Goal: Information Seeking & Learning: Learn about a topic

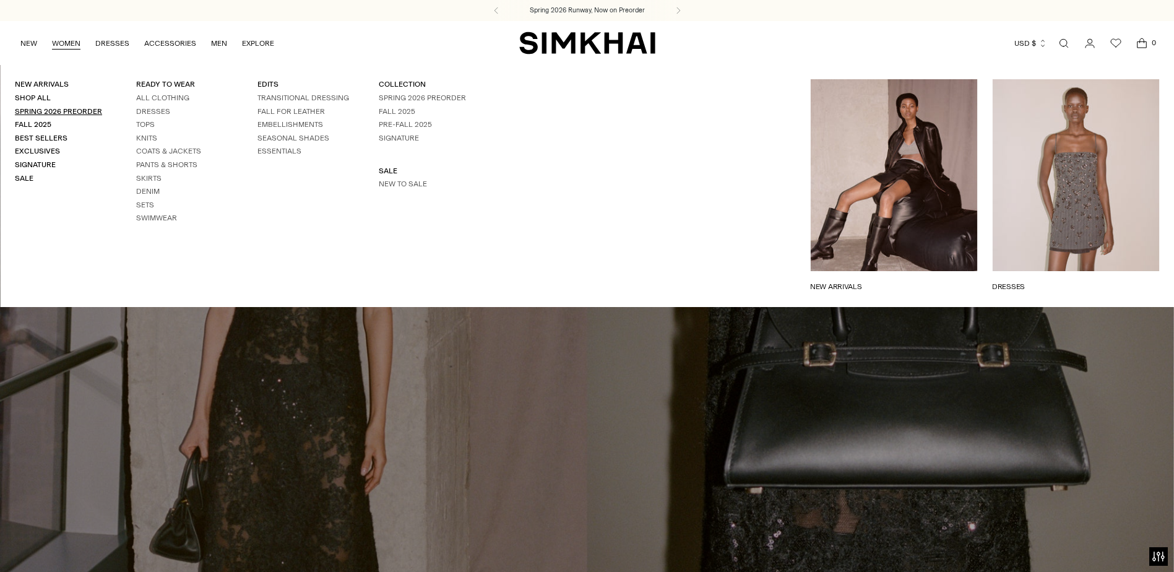
click at [67, 111] on link "Spring 2026 Preorder" at bounding box center [58, 111] width 87 height 9
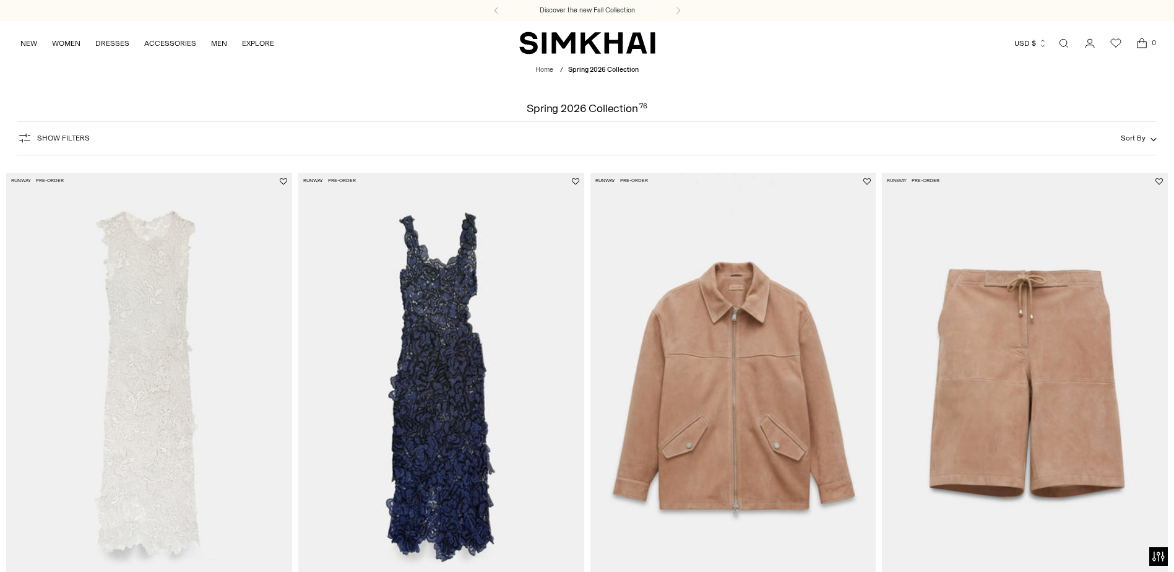
scroll to position [124, 0]
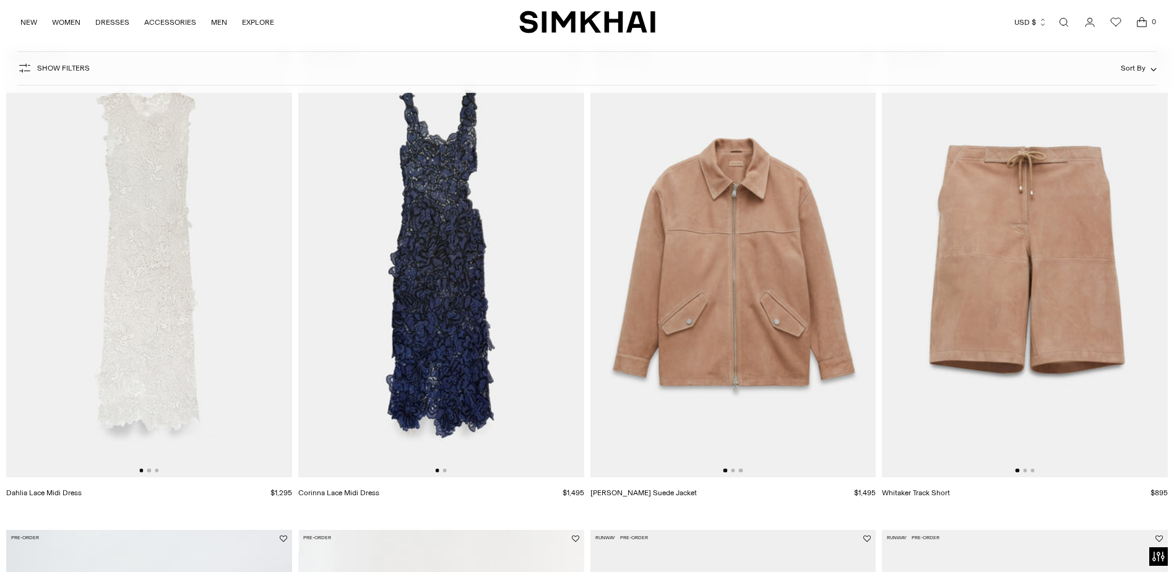
click at [275, 247] on img at bounding box center [149, 263] width 286 height 429
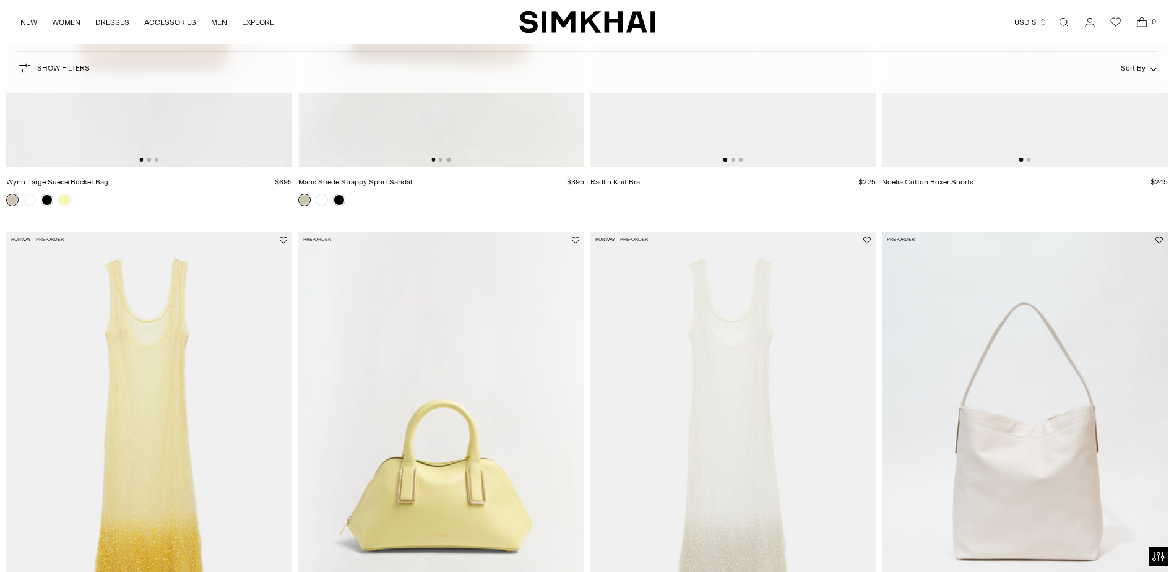
scroll to position [1052, 0]
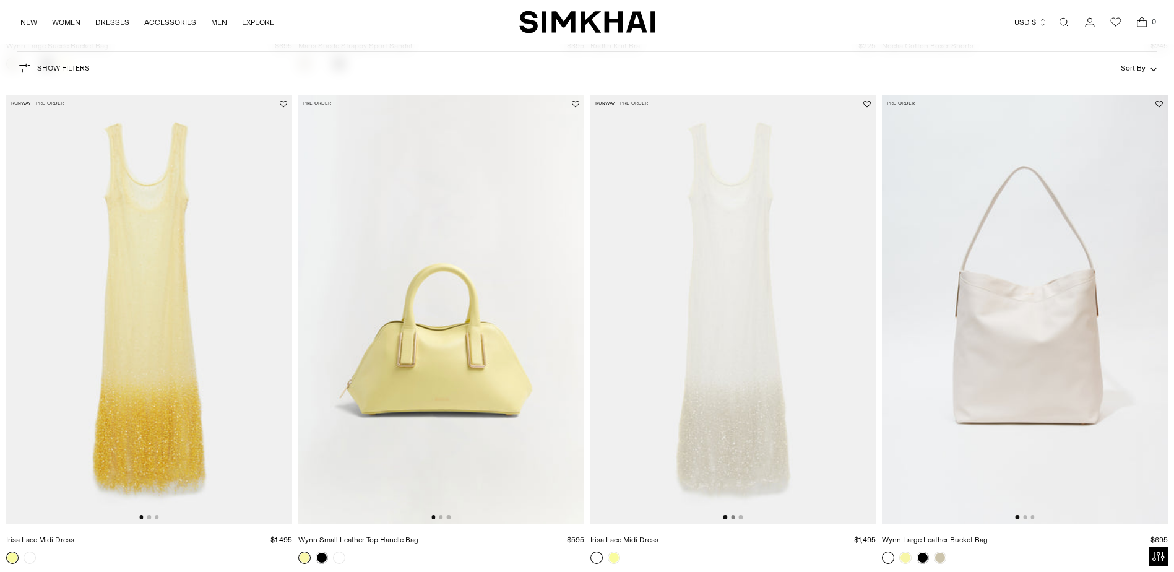
click at [732, 517] on button "Go to slide 2" at bounding box center [733, 517] width 4 height 4
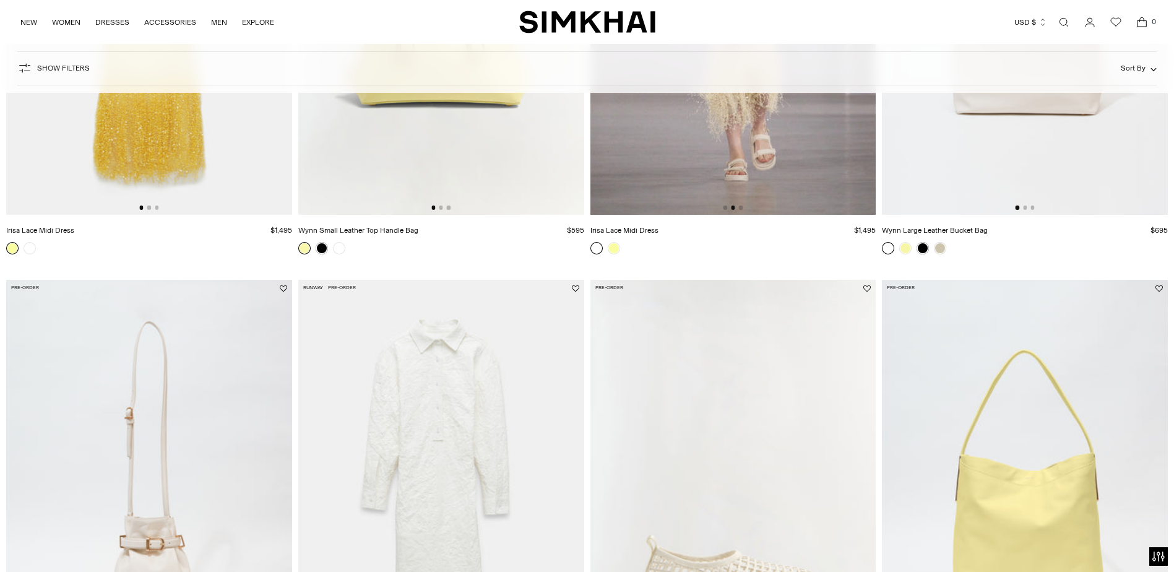
scroll to position [1547, 0]
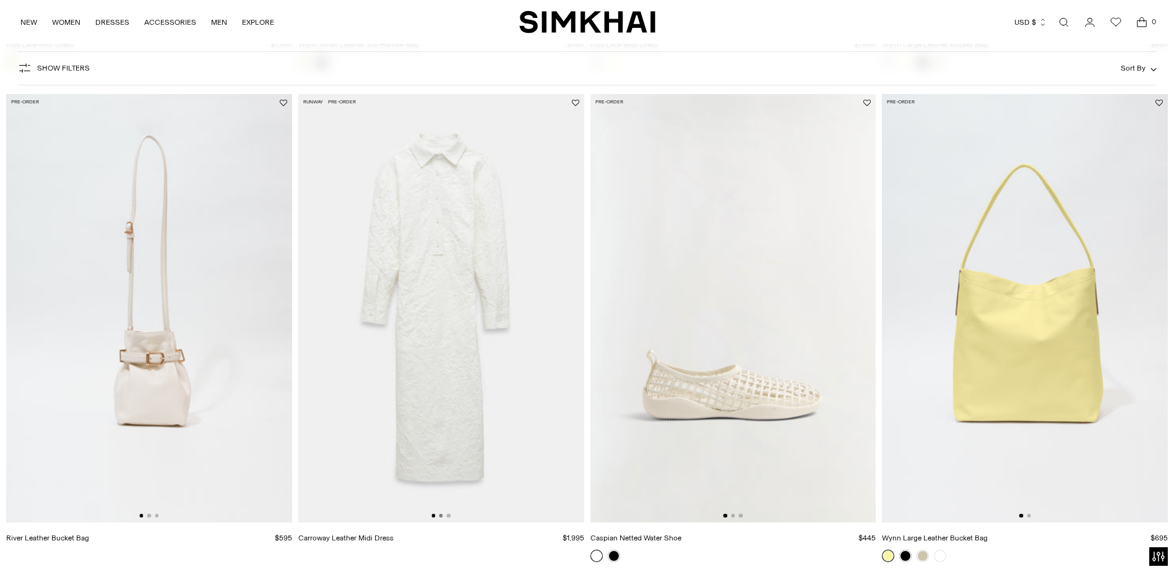
click at [442, 515] on button "Go to slide 2" at bounding box center [441, 515] width 4 height 4
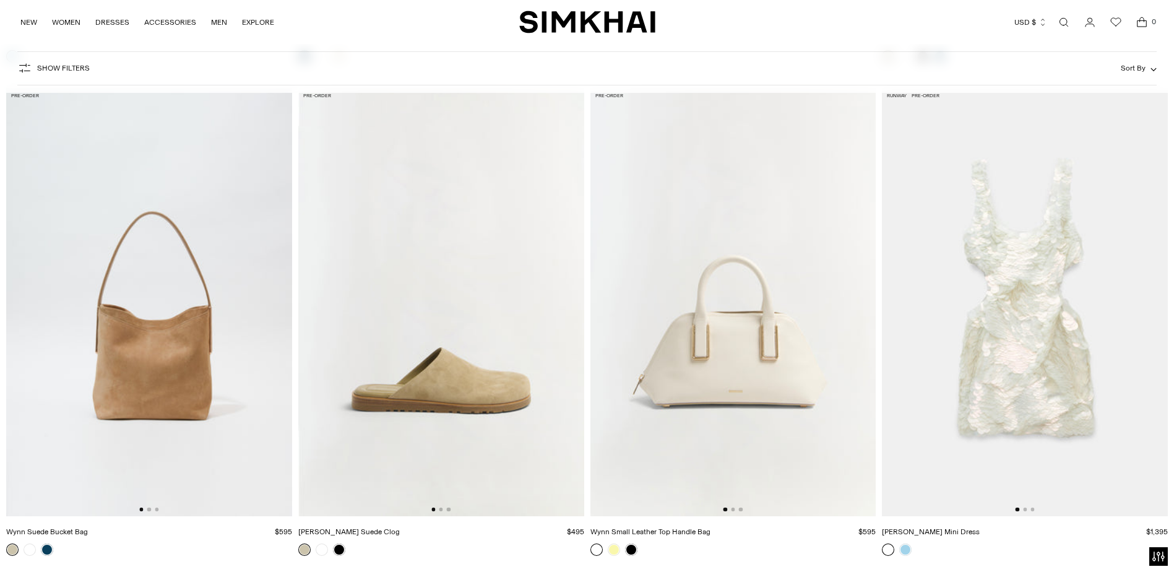
scroll to position [6991, 0]
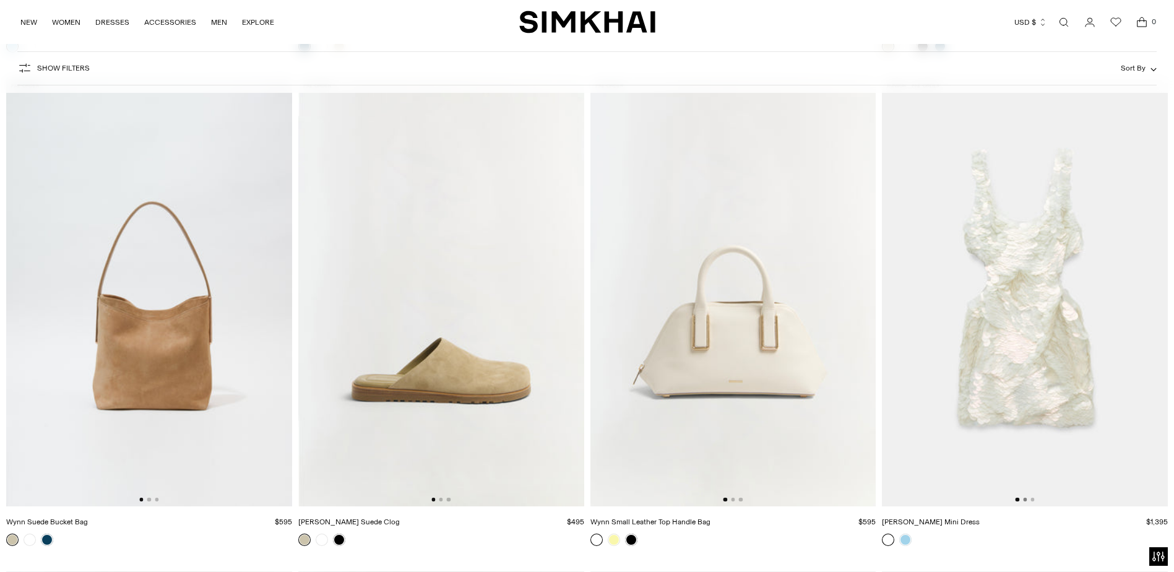
click at [1025, 499] on button "Go to slide 2" at bounding box center [1025, 499] width 4 height 4
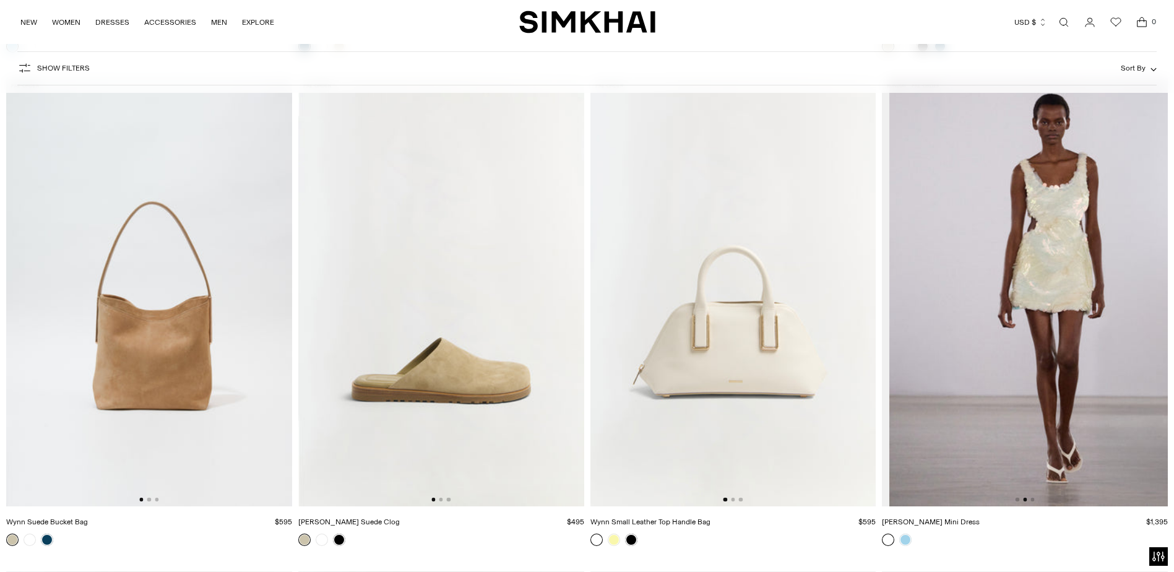
scroll to position [0, 286]
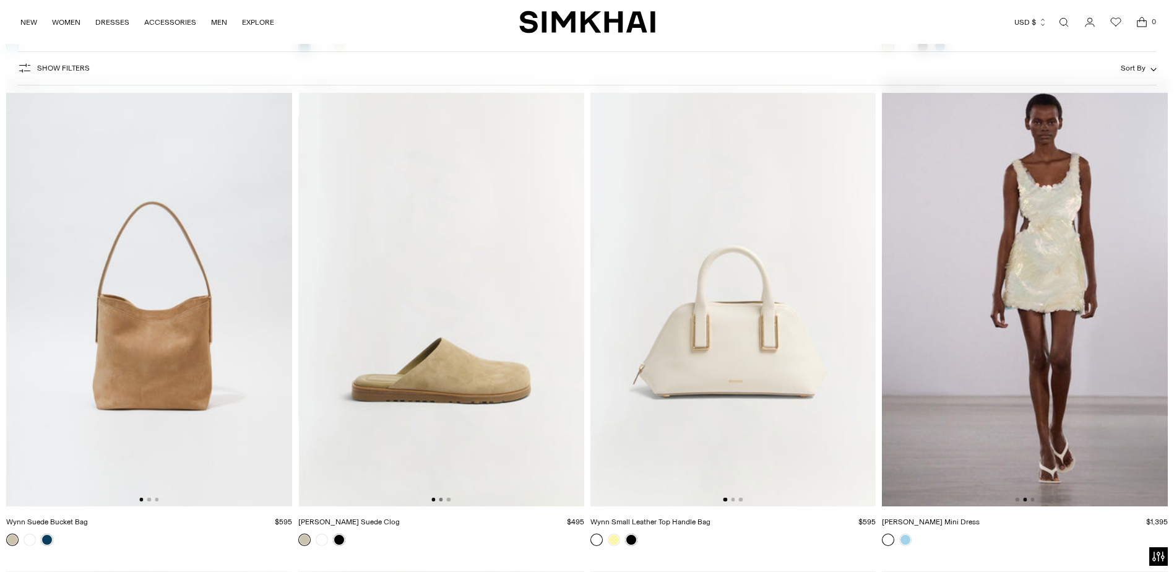
click at [440, 500] on button "Go to slide 2" at bounding box center [441, 499] width 4 height 4
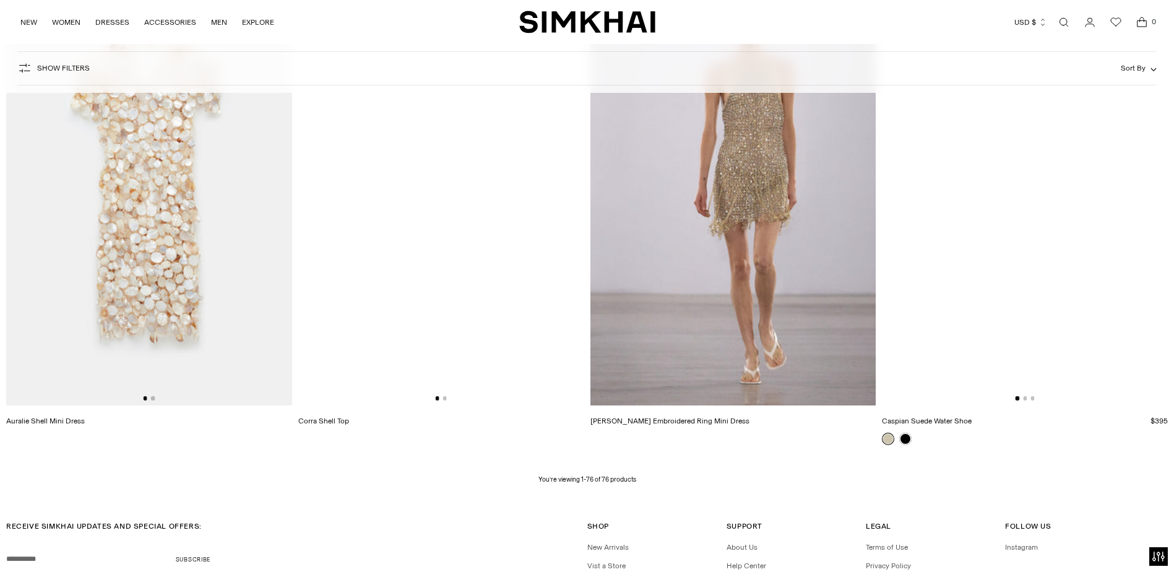
scroll to position [9016, 0]
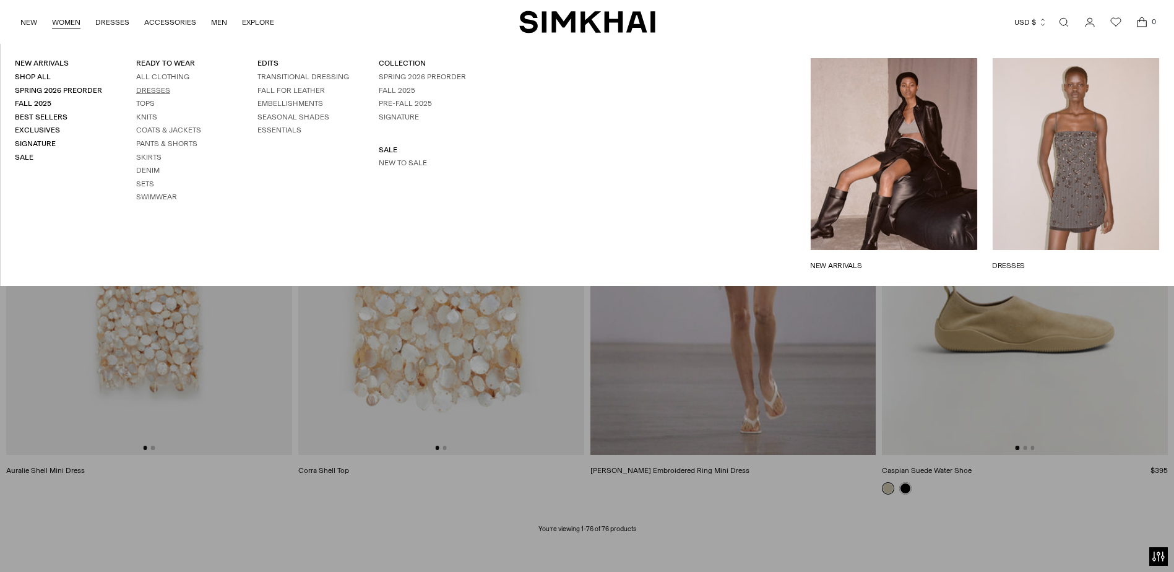
click at [158, 91] on link "Dresses" at bounding box center [153, 90] width 34 height 9
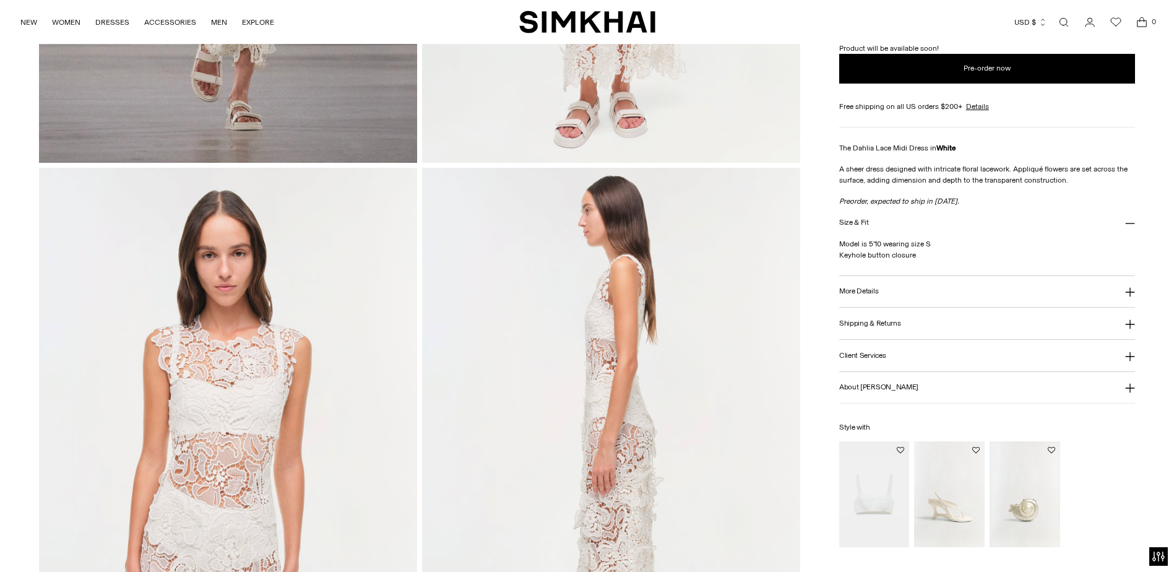
scroll to position [495, 0]
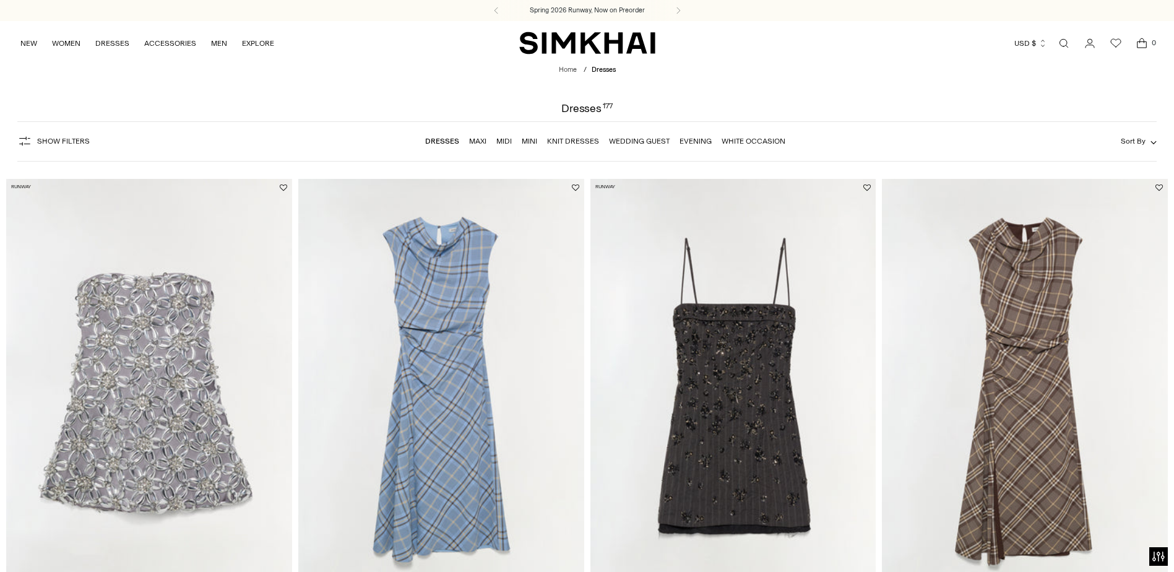
click at [759, 141] on link "White Occasion" at bounding box center [753, 141] width 64 height 9
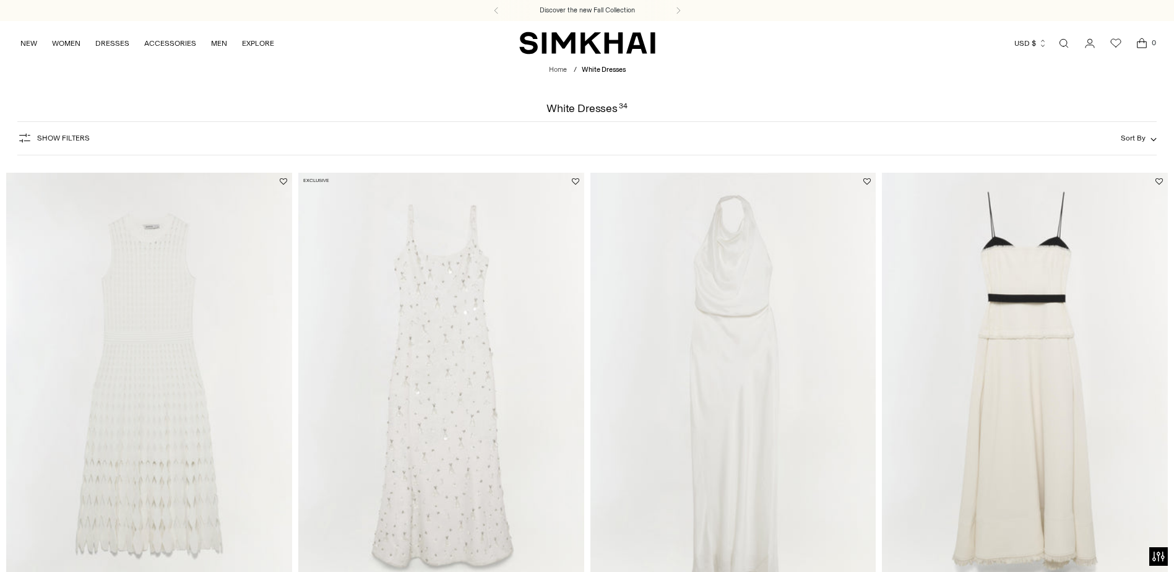
scroll to position [124, 0]
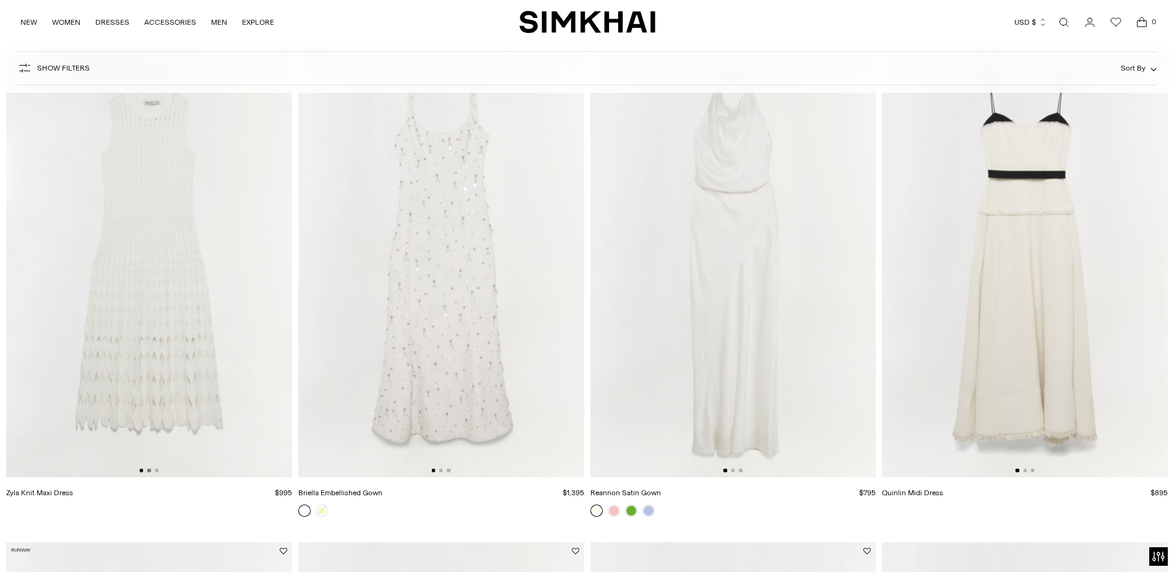
click at [147, 471] on button "Go to slide 2" at bounding box center [149, 470] width 4 height 4
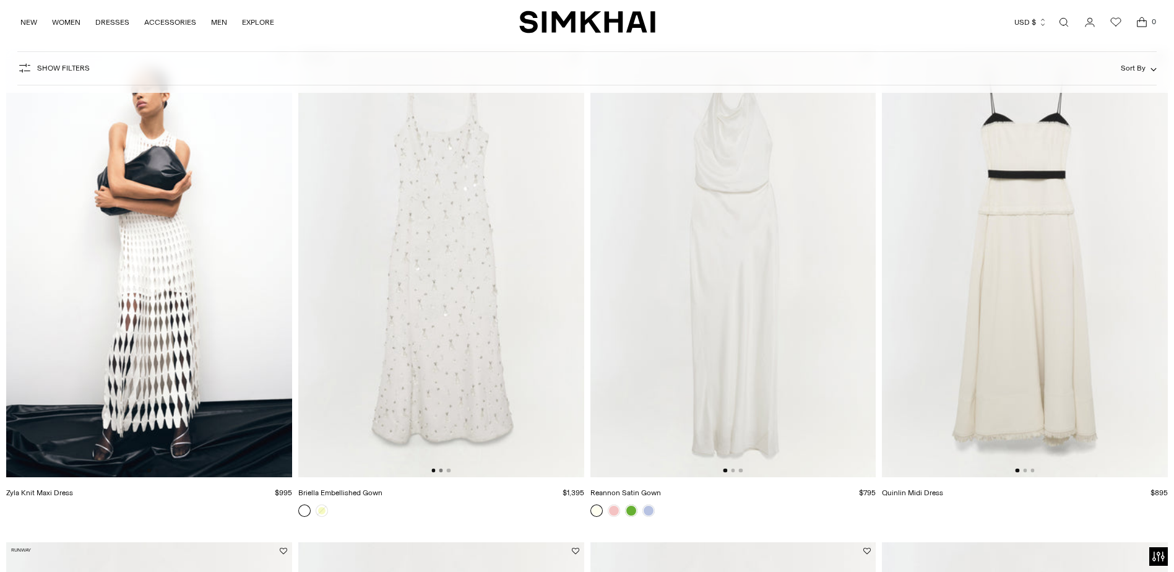
click at [440, 471] on button "Go to slide 2" at bounding box center [441, 470] width 4 height 4
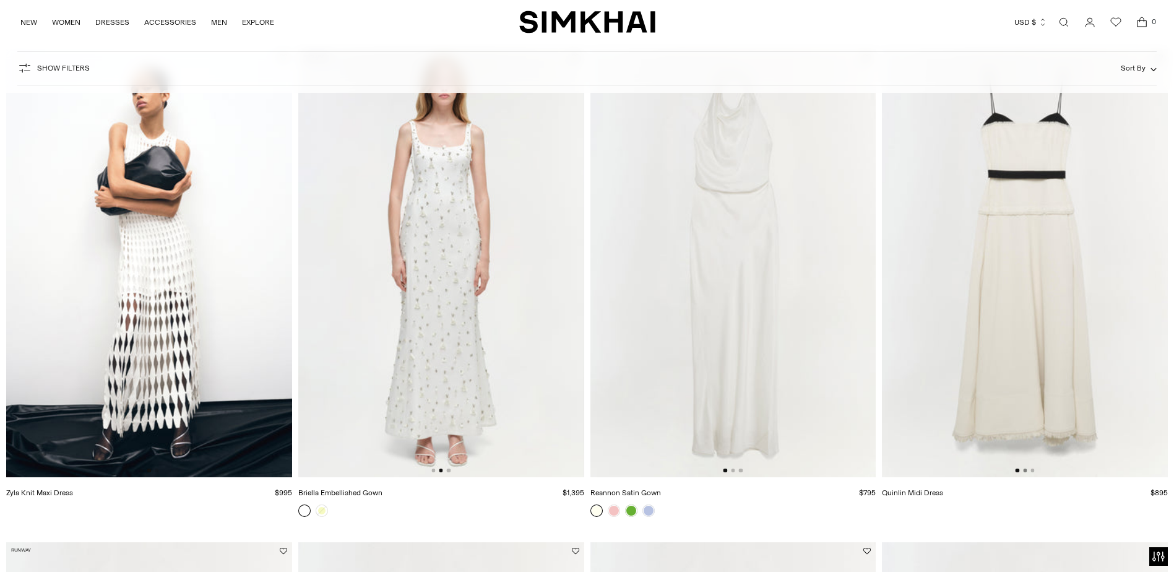
drag, startPoint x: 1024, startPoint y: 468, endPoint x: 1020, endPoint y: 475, distance: 8.4
click at [1024, 468] on button "Go to slide 2" at bounding box center [1025, 470] width 4 height 4
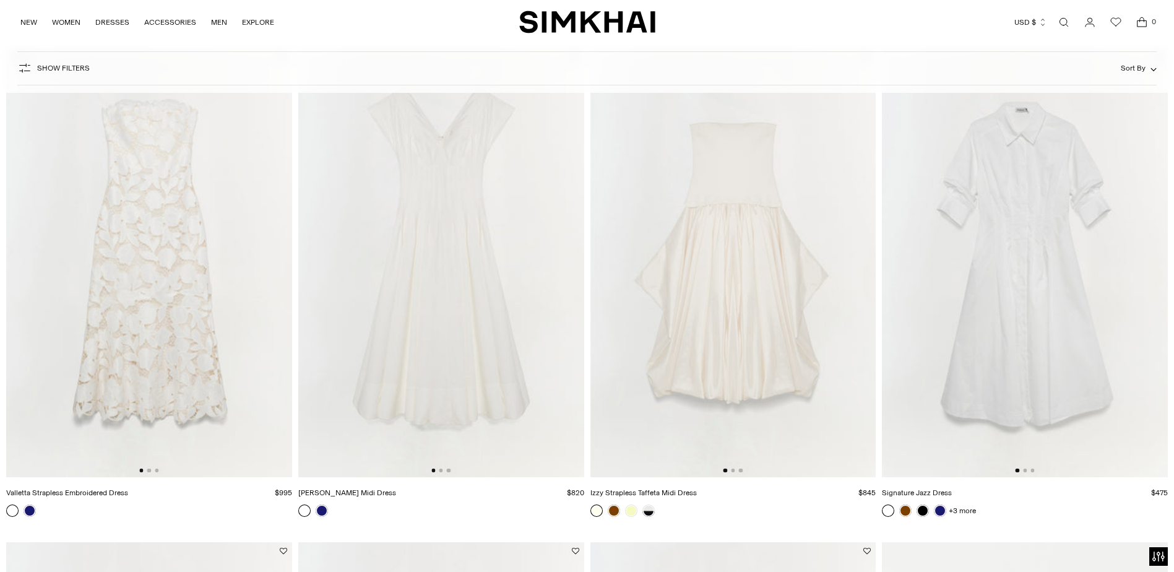
scroll to position [619, 0]
click at [148, 468] on button "Go to slide 2" at bounding box center [149, 469] width 4 height 4
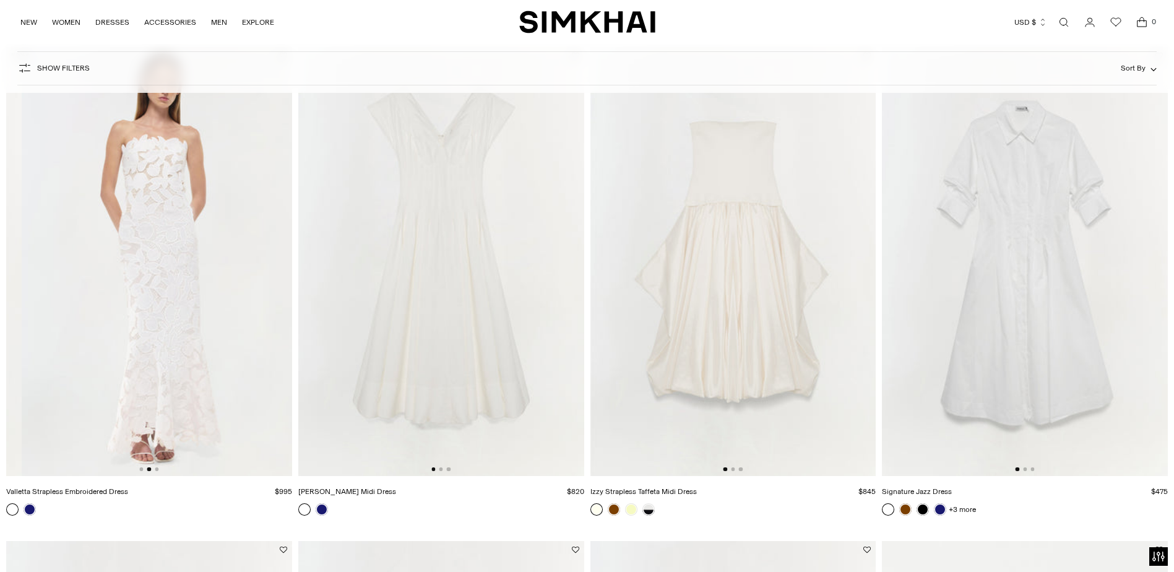
scroll to position [0, 286]
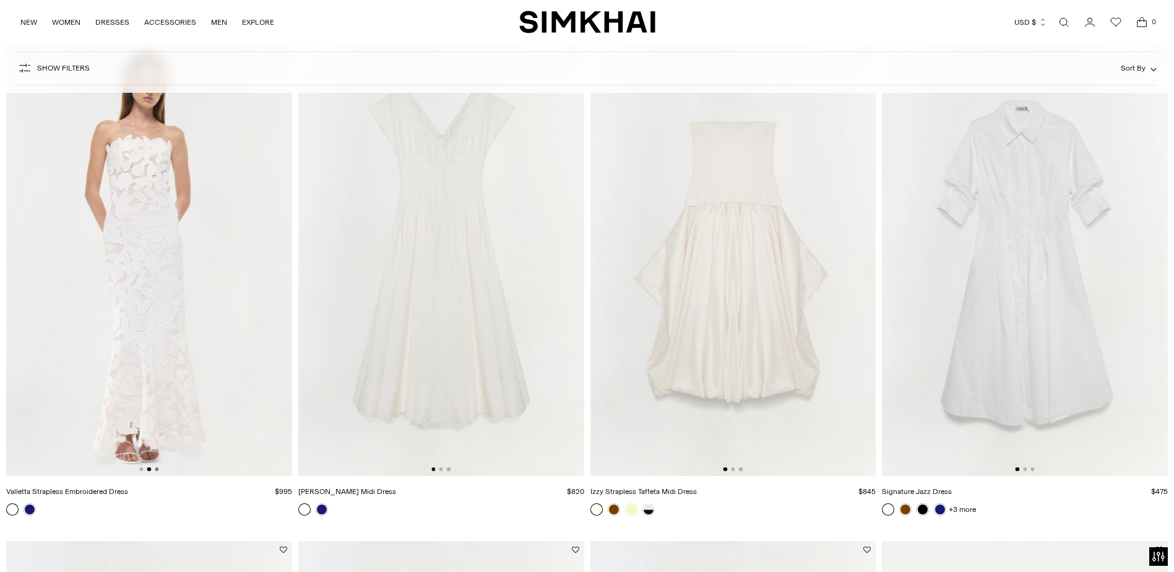
click at [157, 468] on button "Go to slide 3" at bounding box center [157, 469] width 4 height 4
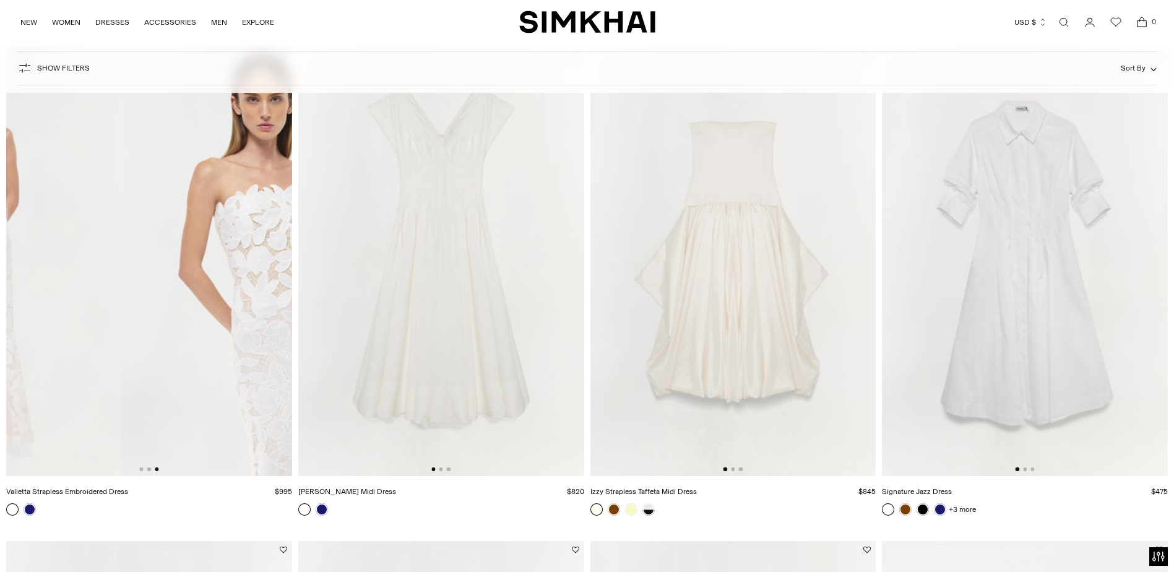
scroll to position [0, 571]
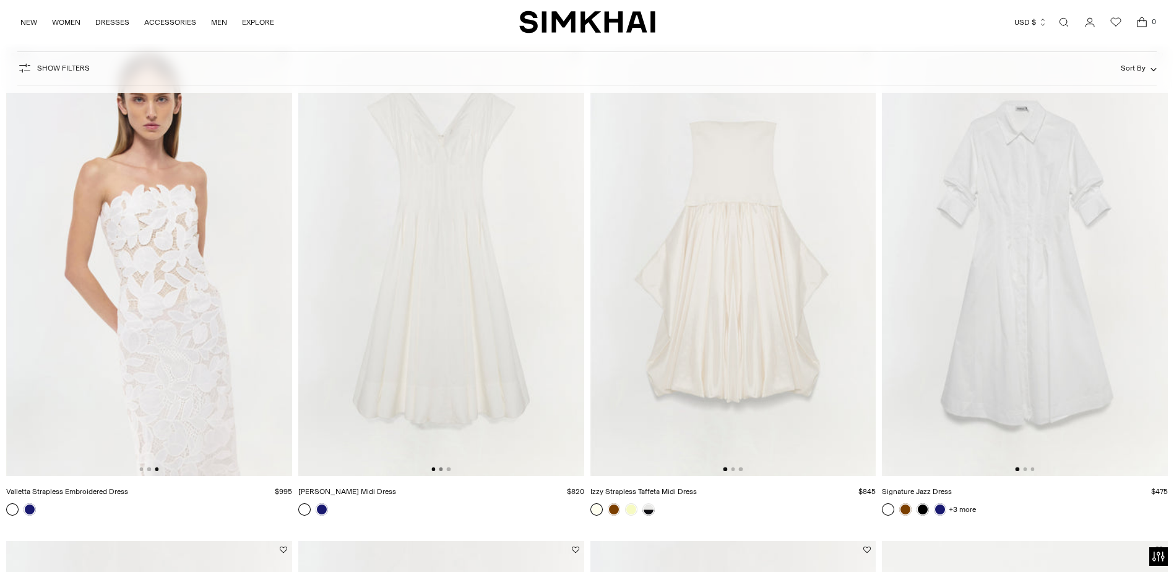
click at [439, 469] on button "Go to slide 2" at bounding box center [441, 469] width 4 height 4
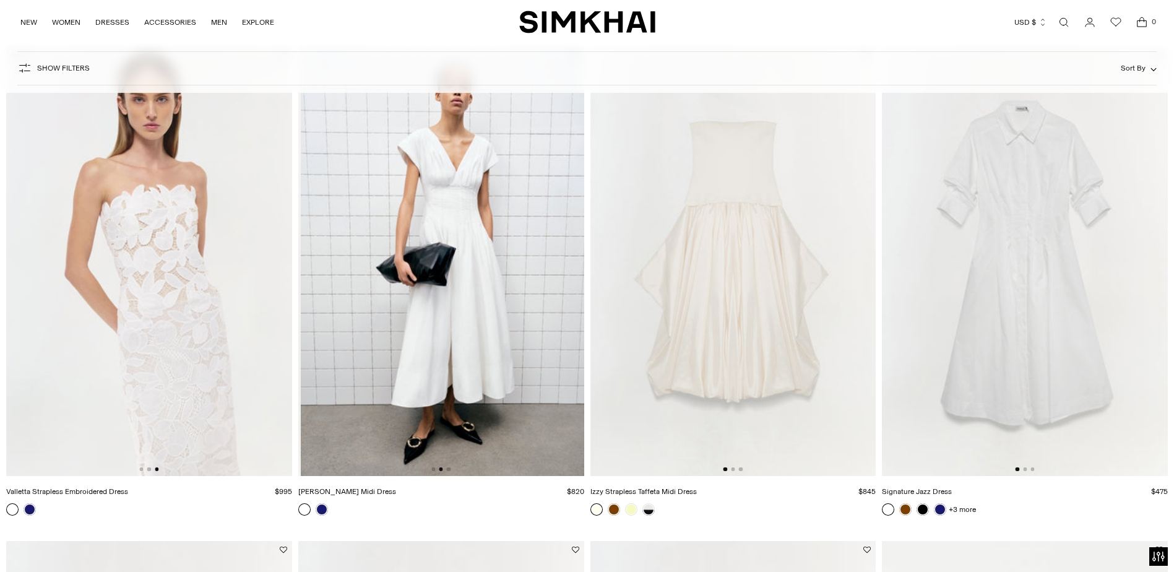
scroll to position [0, 286]
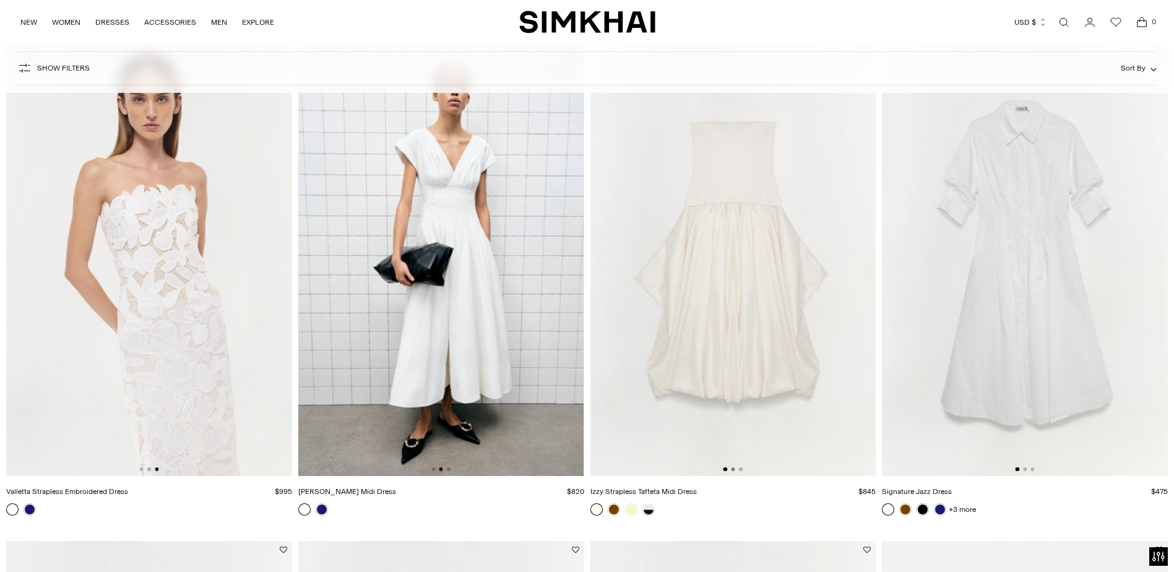
click at [732, 468] on button "Go to slide 2" at bounding box center [733, 469] width 4 height 4
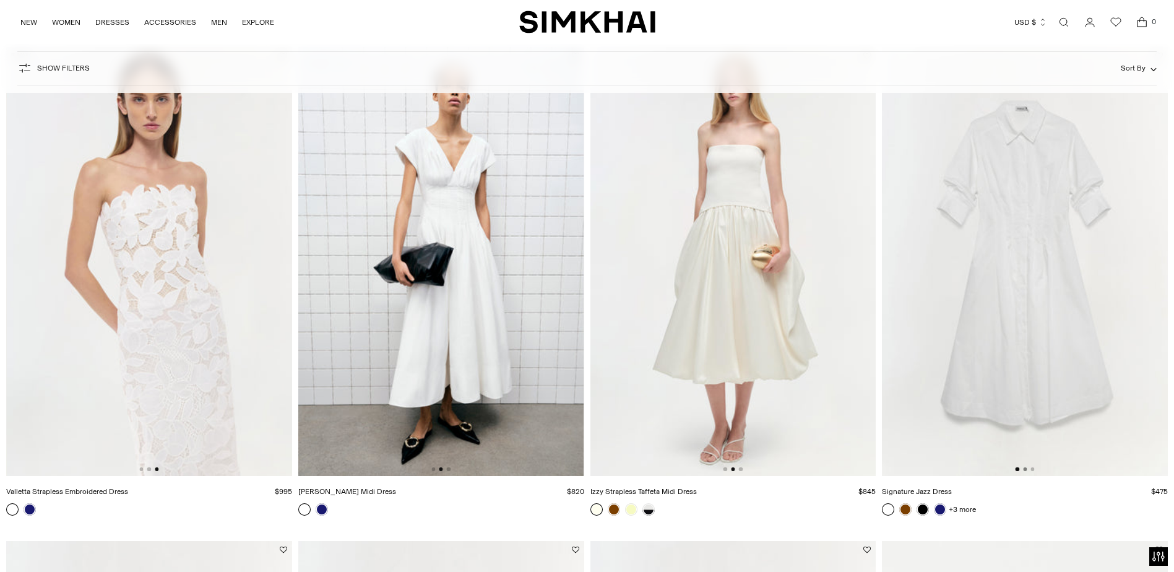
click at [1024, 469] on button "Go to slide 2" at bounding box center [1025, 469] width 4 height 4
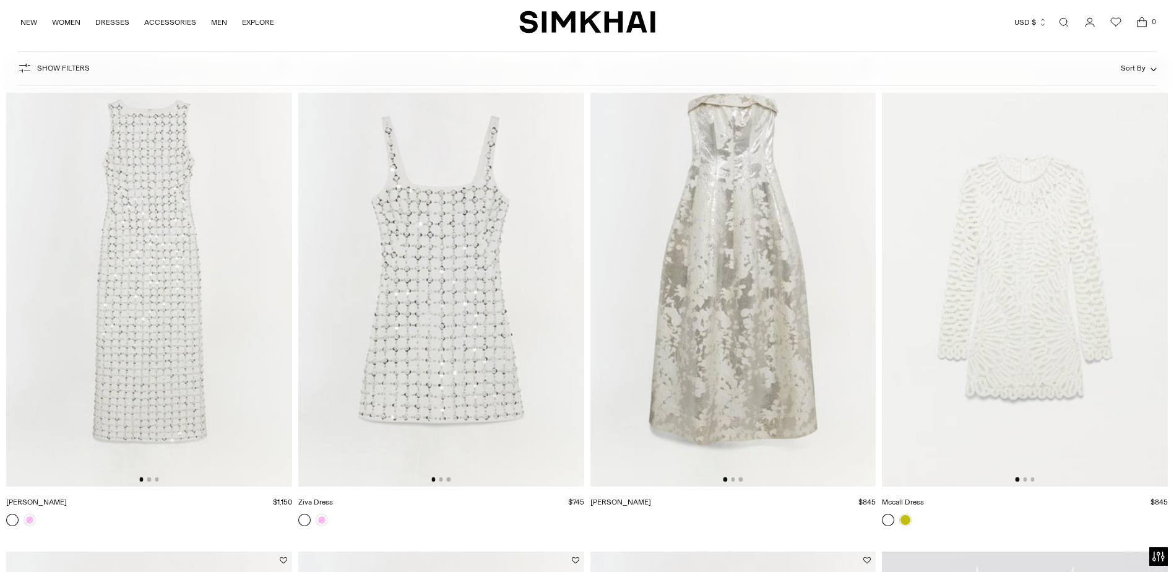
scroll to position [1114, 0]
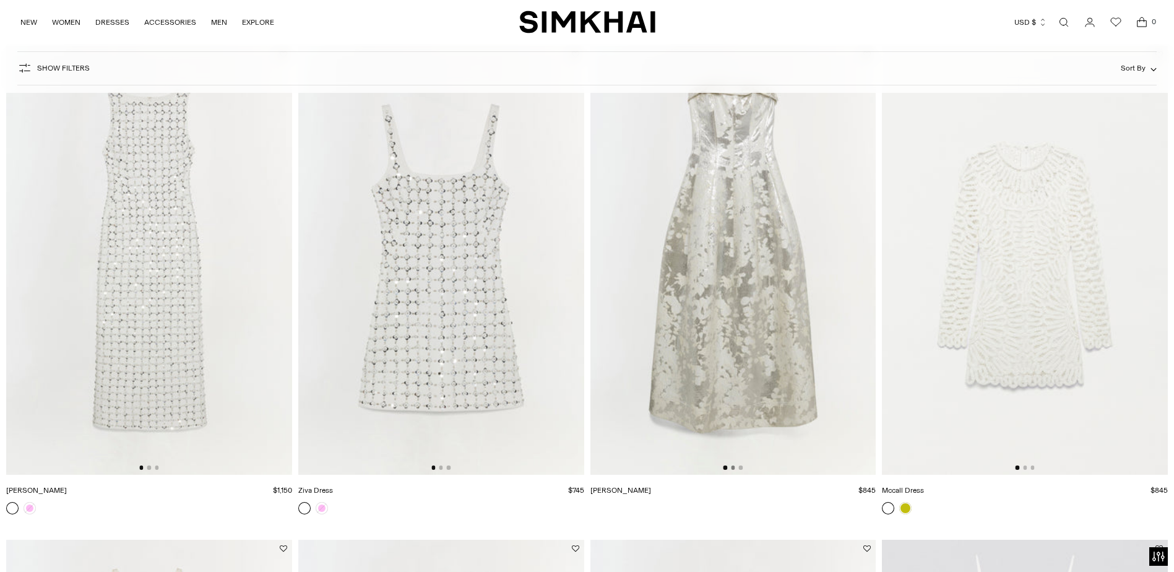
click at [733, 466] on button "Go to slide 2" at bounding box center [733, 467] width 4 height 4
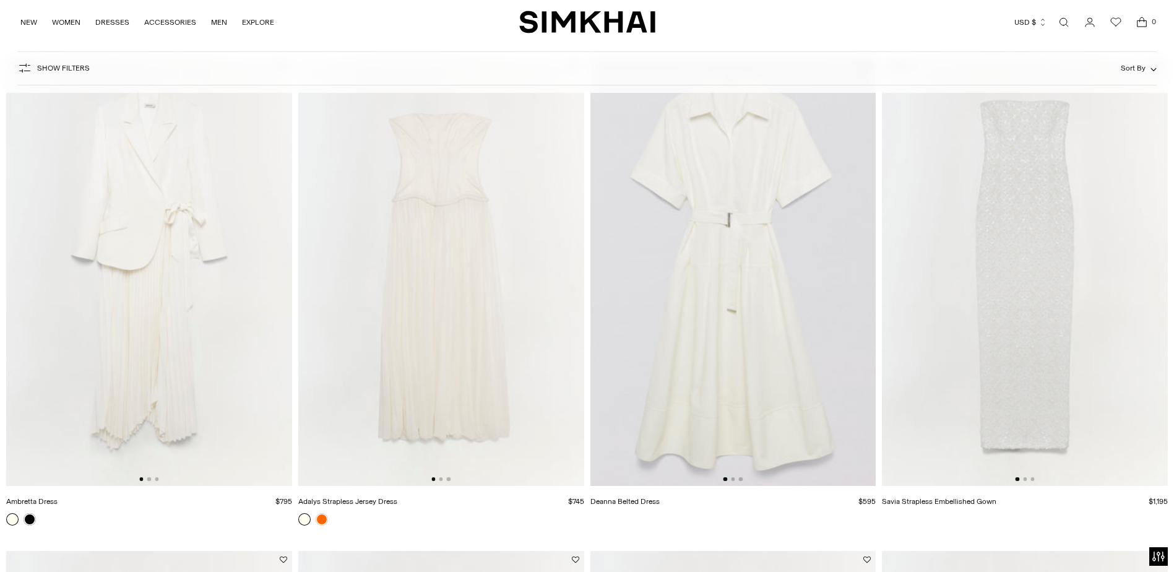
scroll to position [2103, 0]
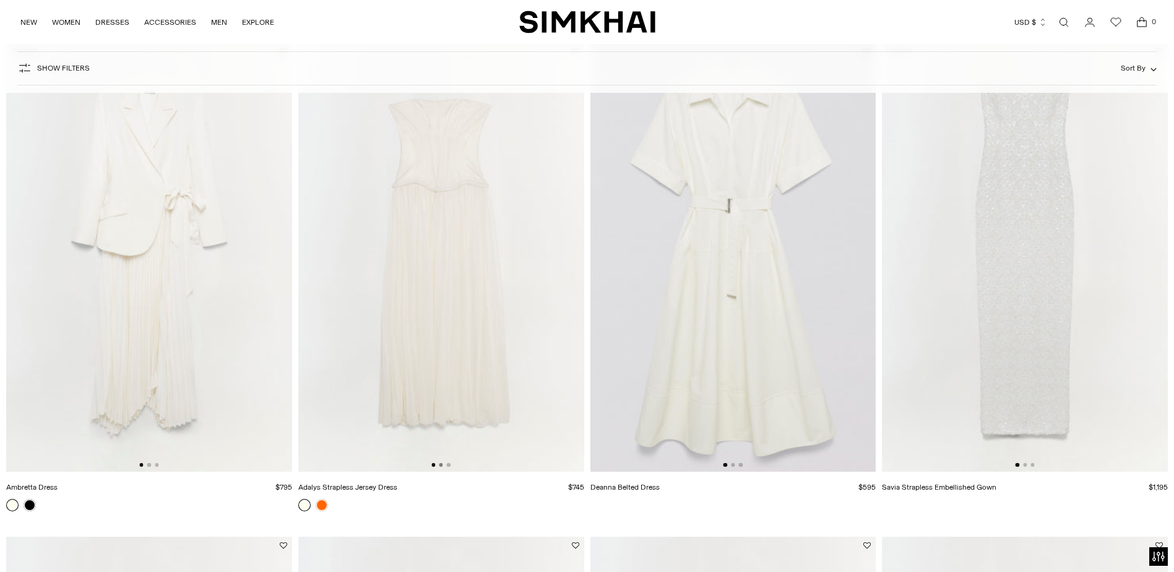
click at [442, 464] on button "Go to slide 2" at bounding box center [441, 465] width 4 height 4
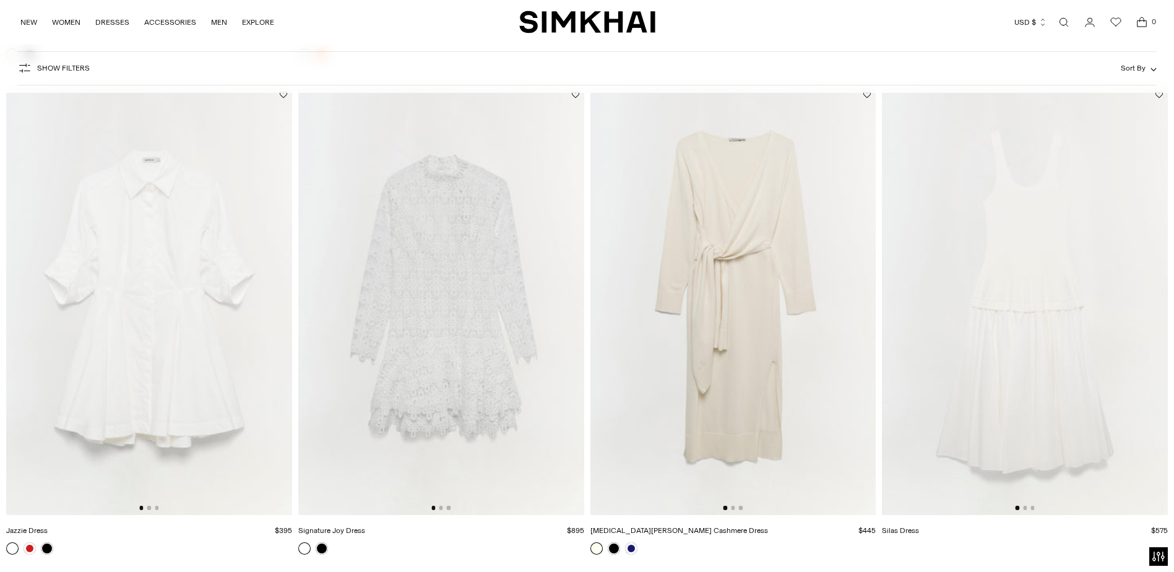
scroll to position [2598, 0]
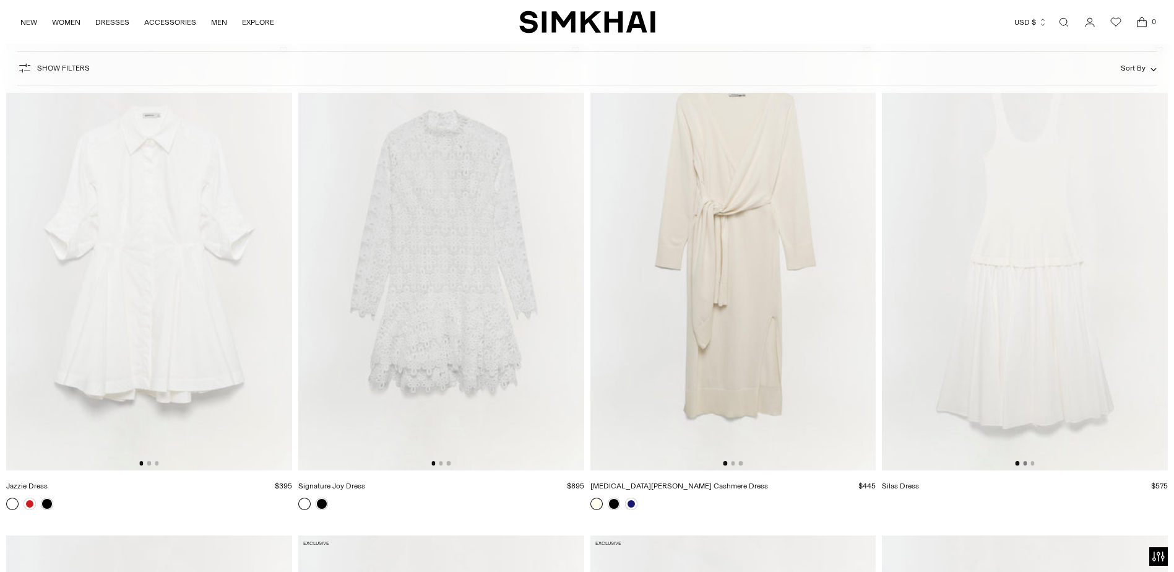
click at [1024, 461] on button "Go to slide 2" at bounding box center [1025, 463] width 4 height 4
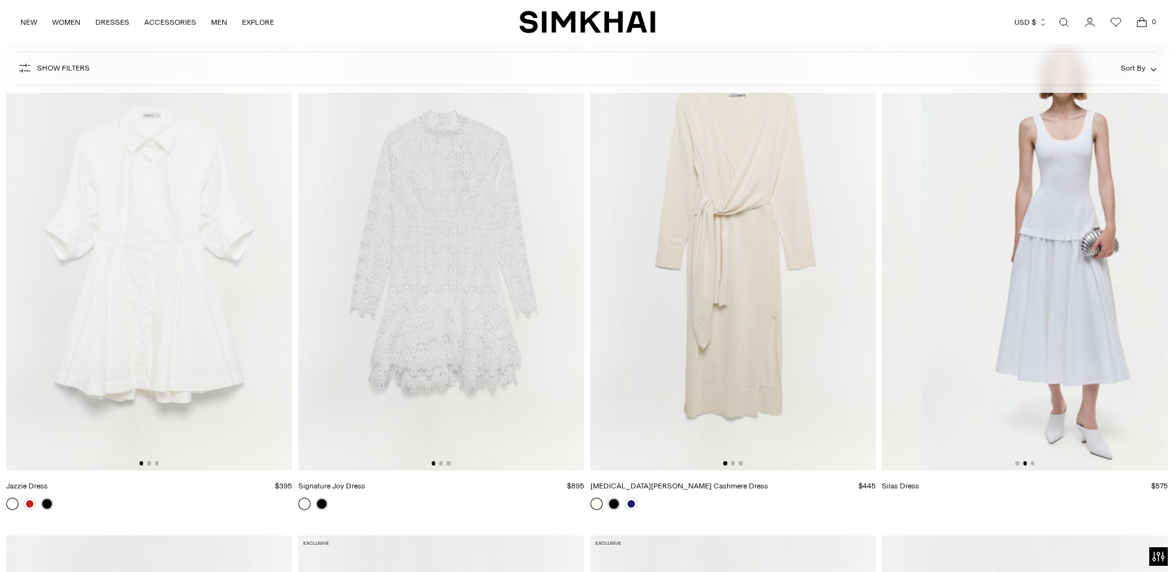
scroll to position [0, 286]
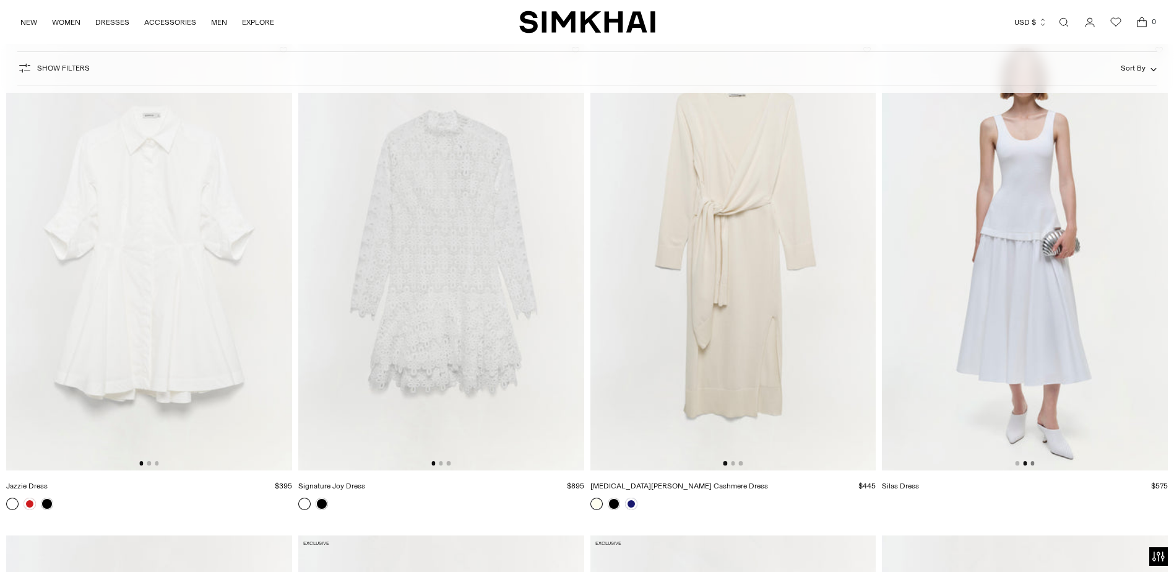
click at [1031, 464] on button "Go to slide 3" at bounding box center [1032, 463] width 4 height 4
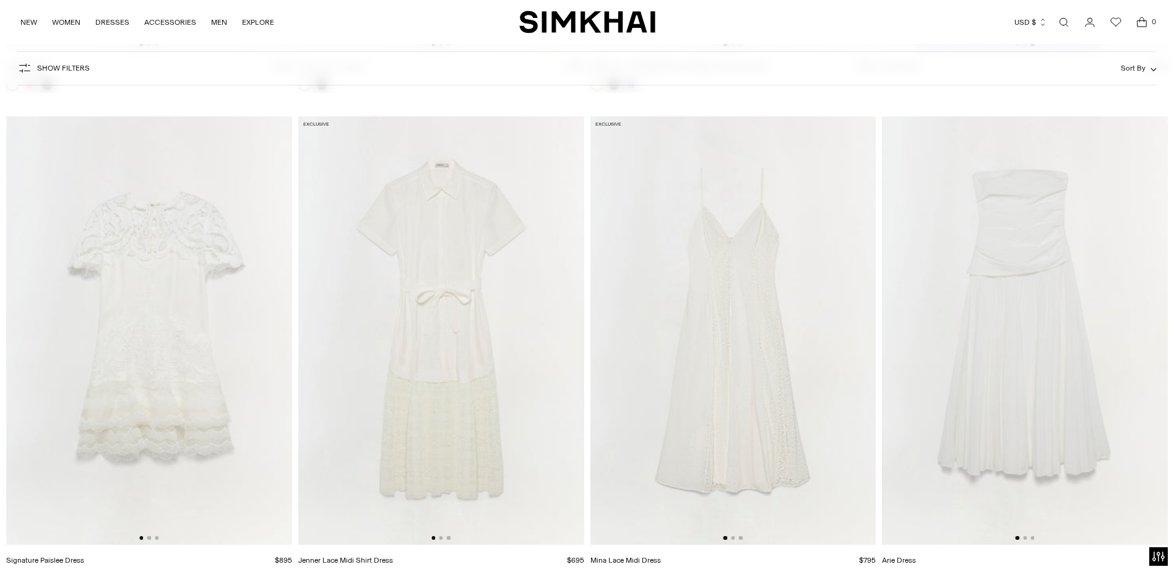
scroll to position [3031, 0]
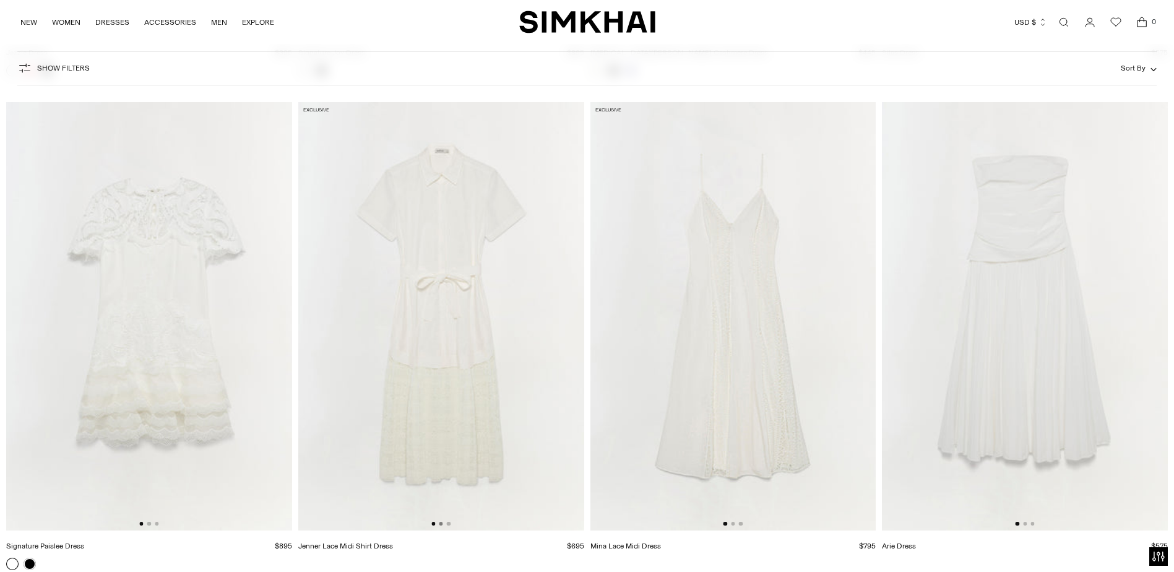
click at [441, 523] on button "Go to slide 2" at bounding box center [441, 524] width 4 height 4
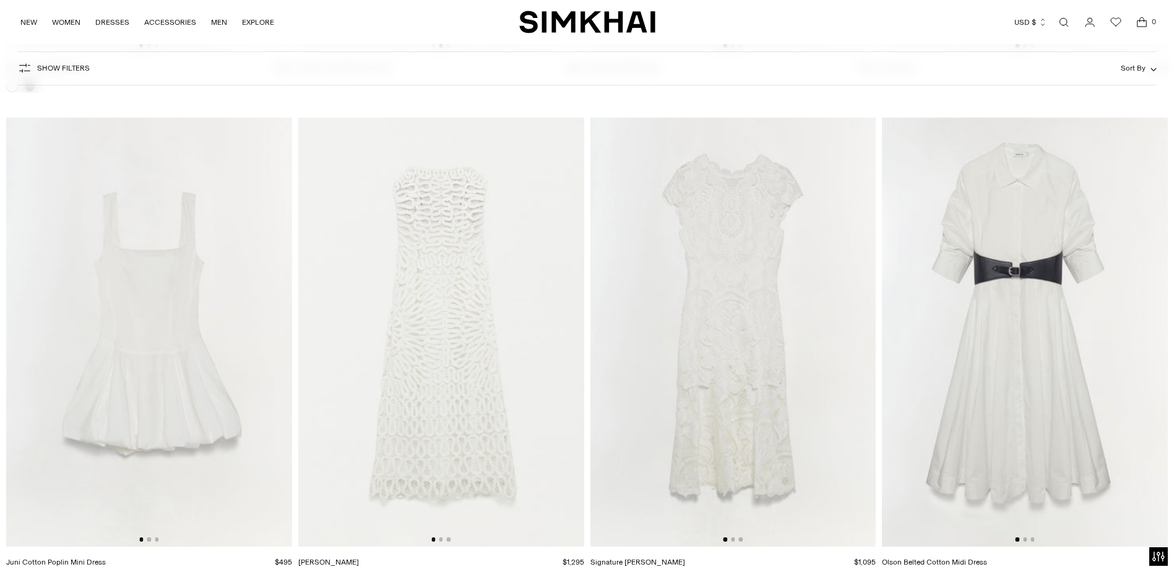
scroll to position [3526, 0]
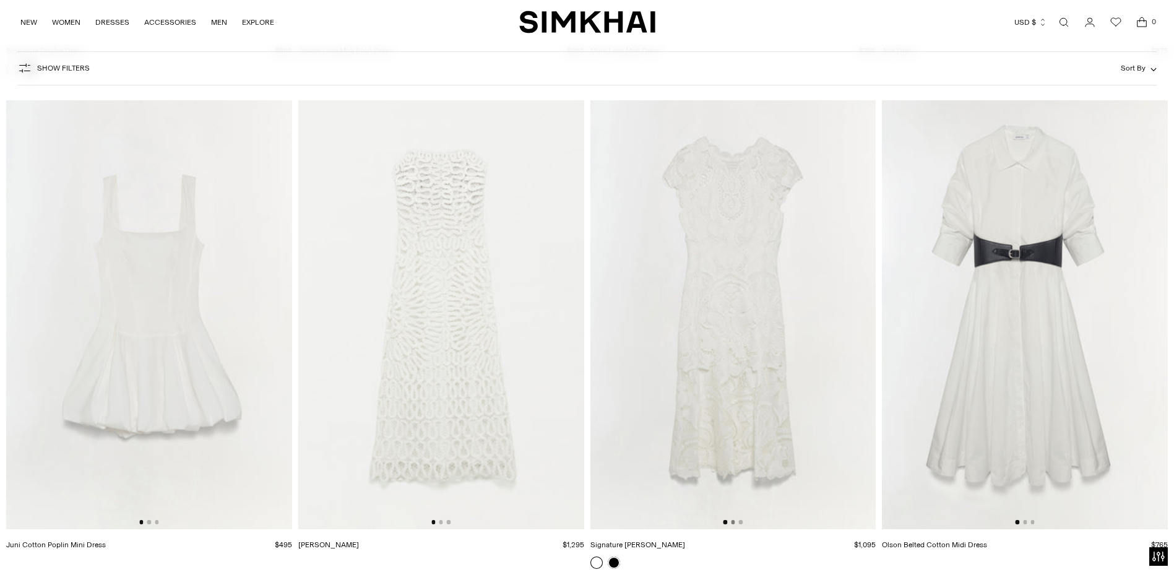
click at [734, 522] on button "Go to slide 2" at bounding box center [733, 522] width 4 height 4
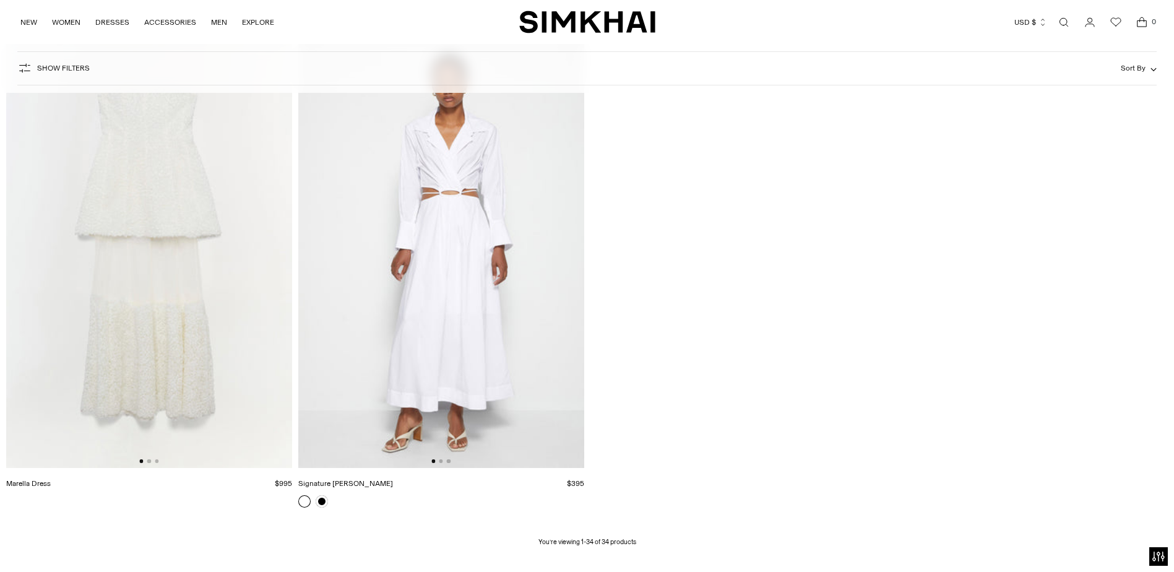
scroll to position [4083, 0]
click at [149, 458] on button "Go to slide 2" at bounding box center [149, 459] width 4 height 4
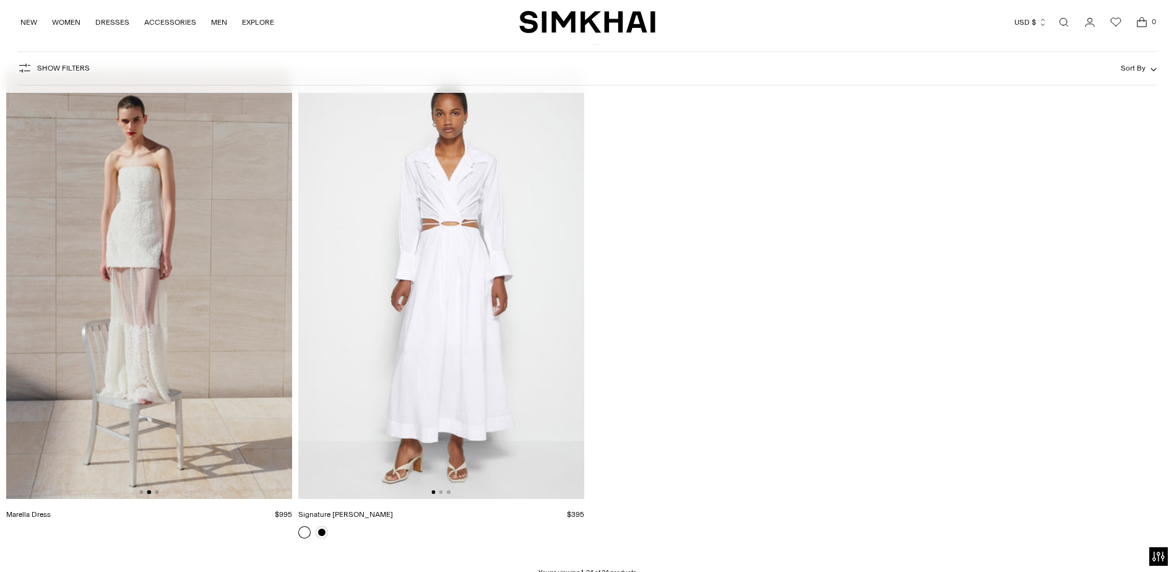
scroll to position [4021, 0]
